Goal: Check status: Check status

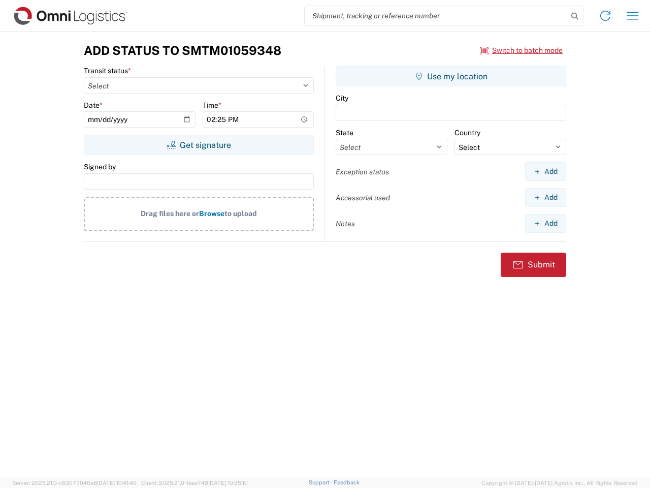
click at [436, 16] on input "search" at bounding box center [436, 15] width 263 height 19
click at [575, 16] on icon at bounding box center [575, 16] width 14 height 14
click at [606, 16] on icon at bounding box center [605, 16] width 16 height 16
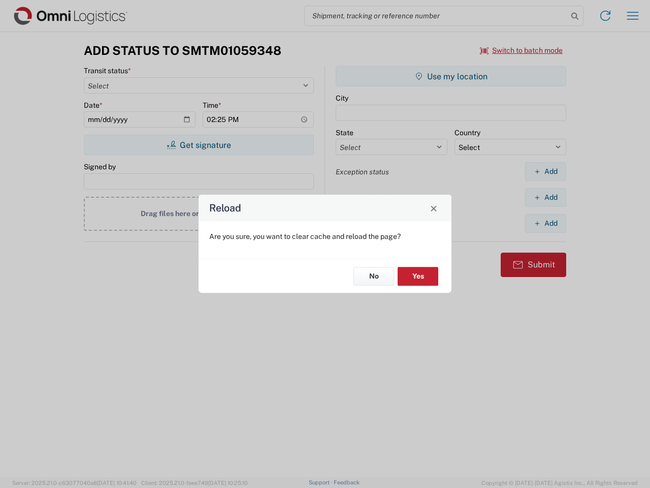
click at [522, 50] on div "Reload Are you sure, you want to clear cache and reload the page? No Yes" at bounding box center [325, 244] width 650 height 488
click at [199, 145] on div "Reload Are you sure, you want to clear cache and reload the page? No Yes" at bounding box center [325, 244] width 650 height 488
click at [451, 76] on div "Reload Are you sure, you want to clear cache and reload the page? No Yes" at bounding box center [325, 244] width 650 height 488
click at [546, 171] on div "Reload Are you sure, you want to clear cache and reload the page? No Yes" at bounding box center [325, 244] width 650 height 488
click at [546, 197] on div "Reload Are you sure, you want to clear cache and reload the page? No Yes" at bounding box center [325, 244] width 650 height 488
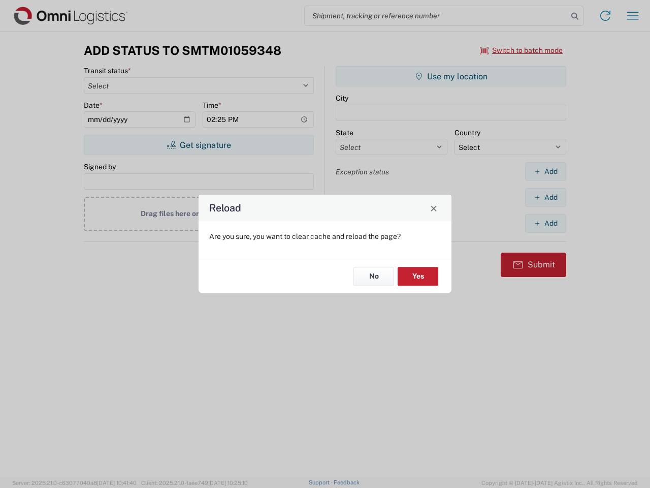
click at [546, 223] on div "Reload Are you sure, you want to clear cache and reload the page? No Yes" at bounding box center [325, 244] width 650 height 488
